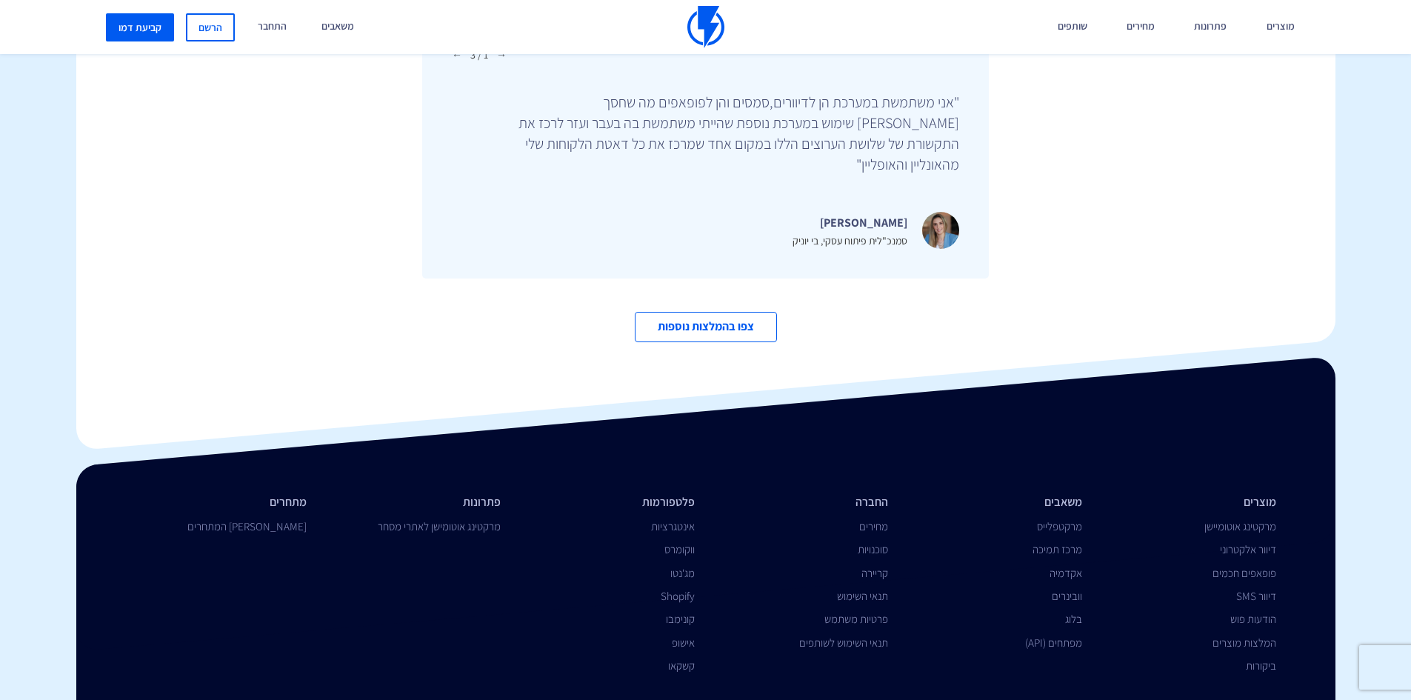
scroll to position [5082, 0]
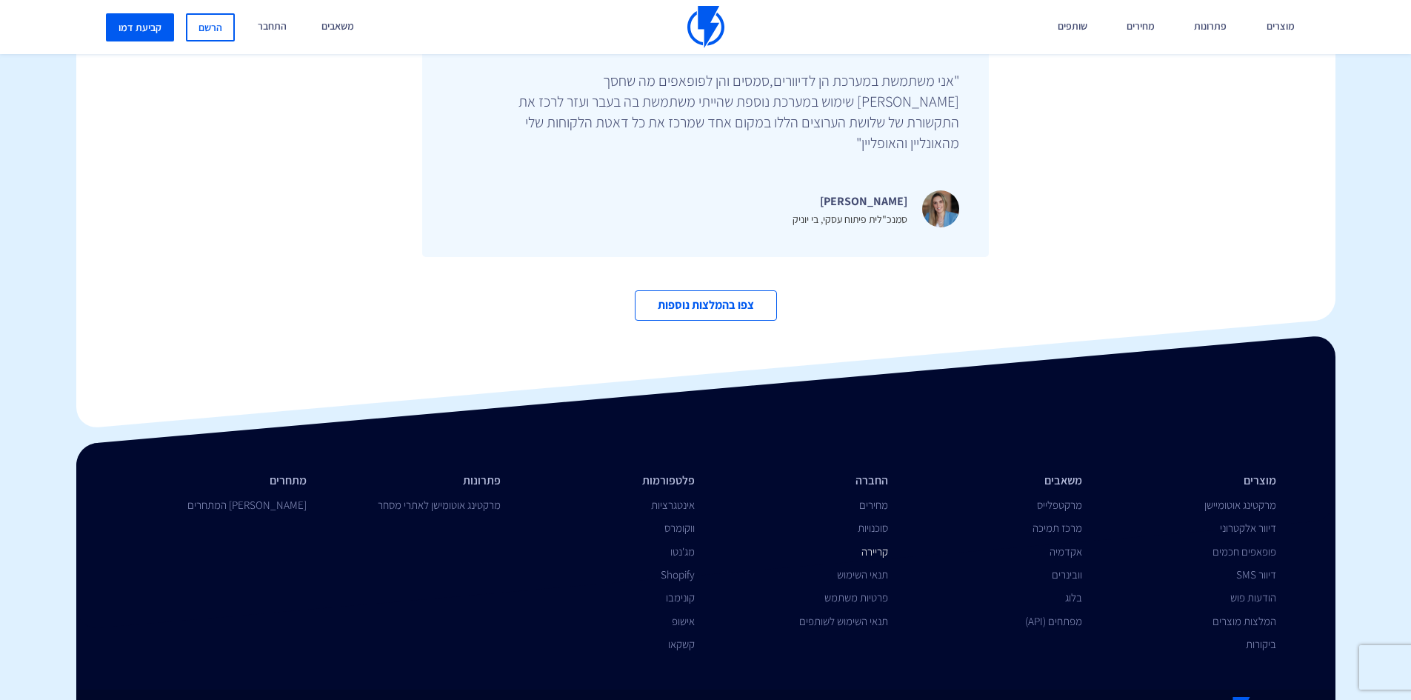
click at [884, 545] on link "קריירה" at bounding box center [875, 552] width 27 height 14
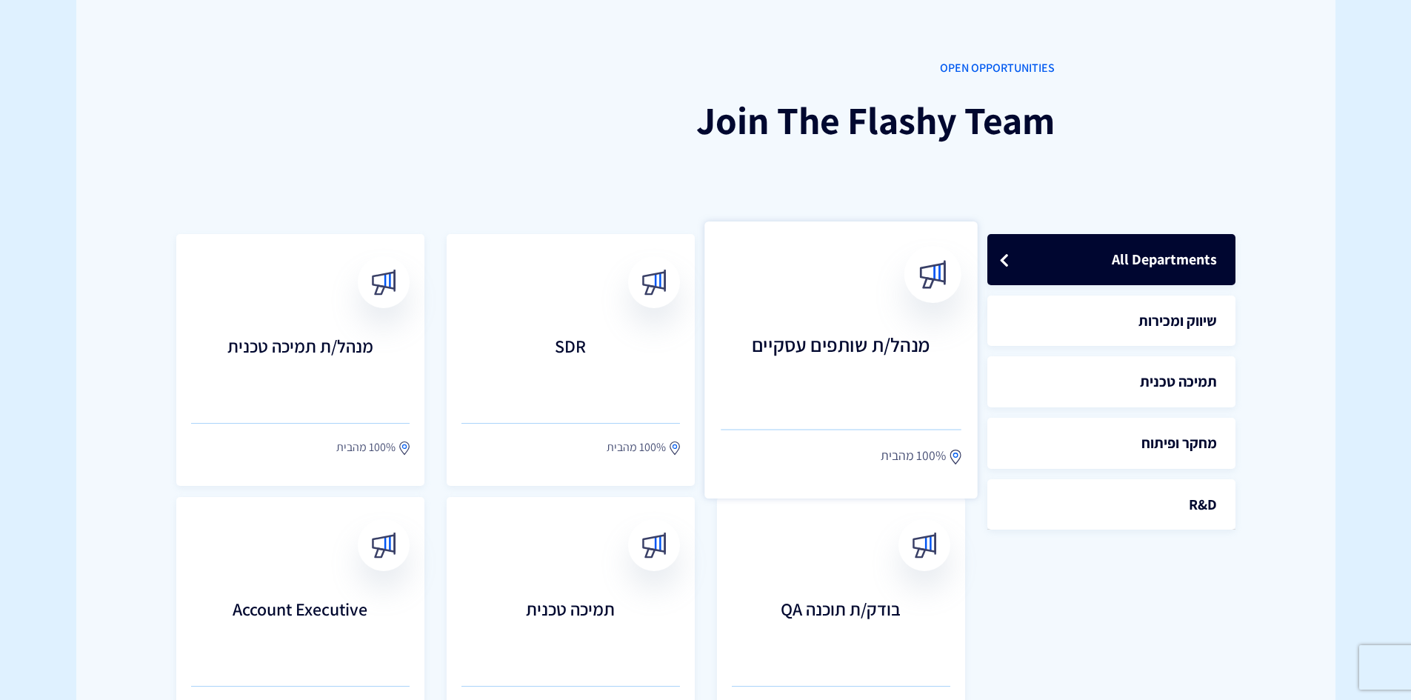
scroll to position [296, 0]
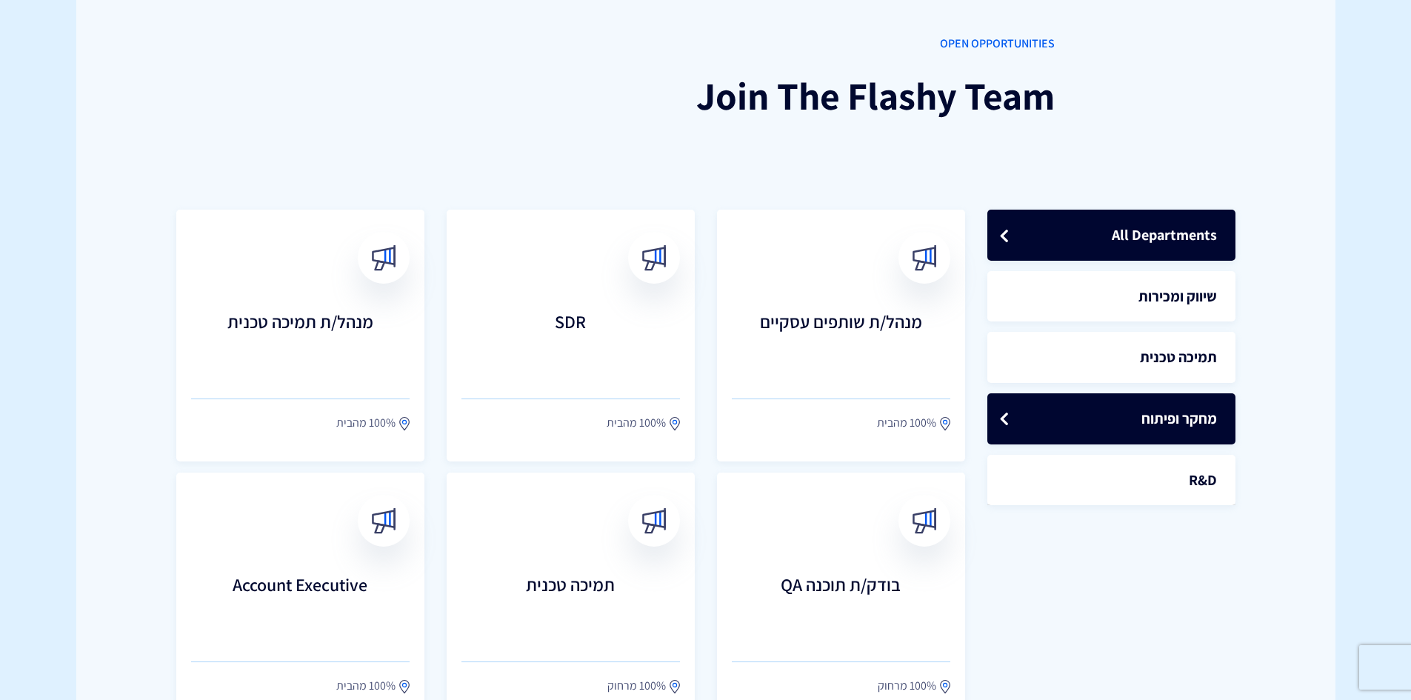
click at [1061, 428] on link "מחקר ופיתוח" at bounding box center [1112, 418] width 248 height 51
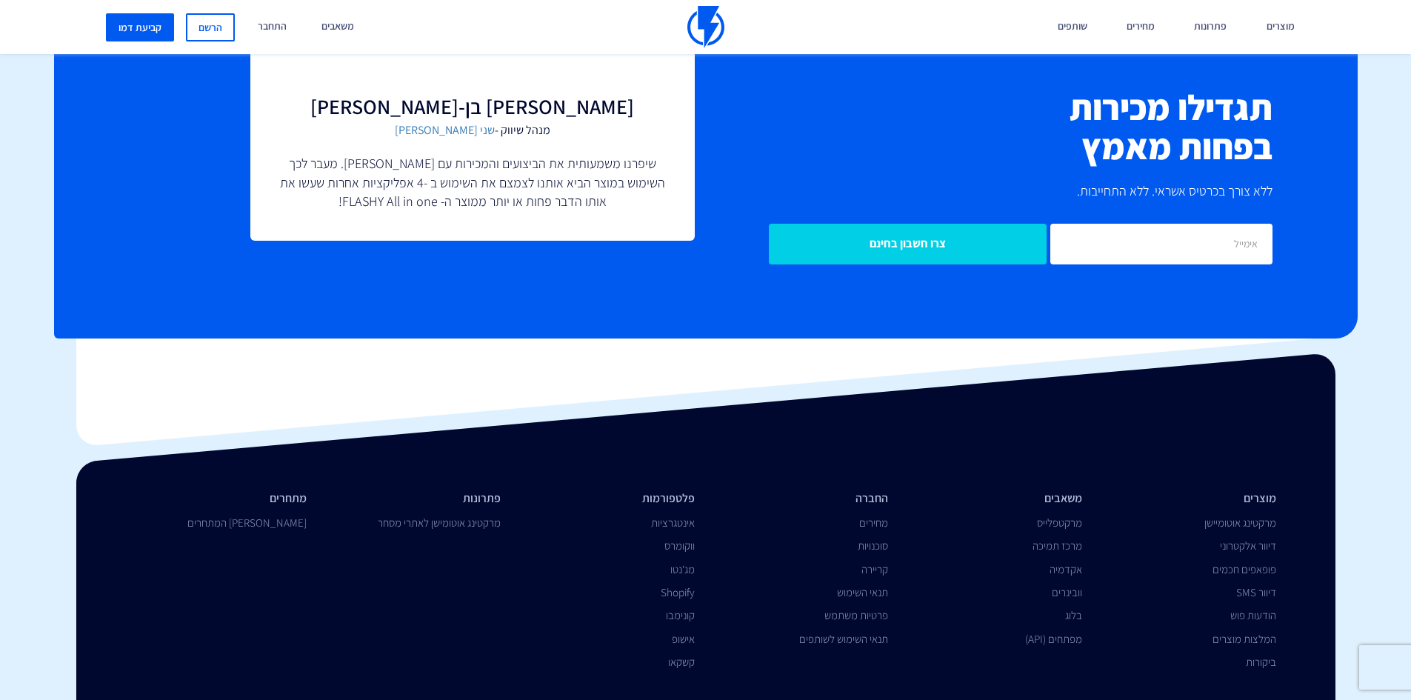
scroll to position [955, 0]
